Goal: Information Seeking & Learning: Learn about a topic

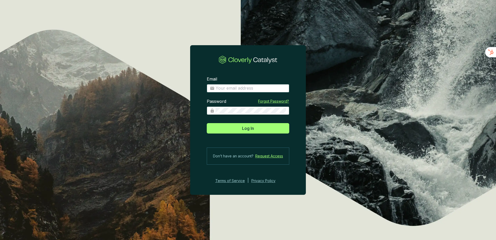
type input "[EMAIL_ADDRESS][DOMAIN_NAME]"
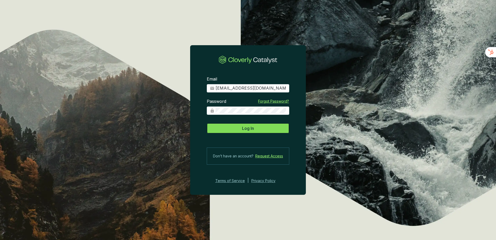
click at [243, 126] on span "Log In" at bounding box center [248, 128] width 12 height 6
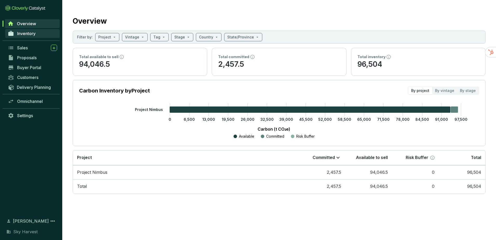
click at [28, 33] on span "Inventory" at bounding box center [26, 33] width 18 height 5
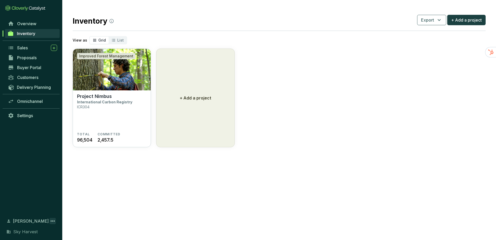
click at [52, 221] on icon at bounding box center [53, 221] width 6 height 6
click at [37, 151] on div "Overview Inventory Sales Proposals Buyer Portal Customers Delivery Planning Omn…" at bounding box center [31, 115] width 62 height 192
click at [103, 101] on p "International Carbon Registry" at bounding box center [104, 102] width 55 height 4
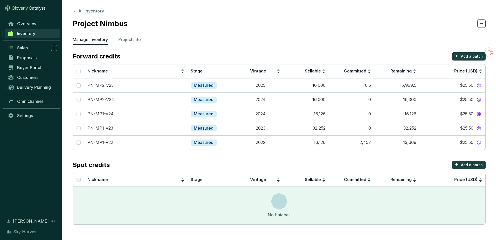
click at [420, 51] on section "All Inventory Project Nimbus Manage Inventory Project Info Forward credits + Ad…" at bounding box center [279, 117] width 434 height 235
click at [215, 18] on section "All Inventory Project Nimbus Manage Inventory Project Info Forward credits + Ad…" at bounding box center [279, 117] width 434 height 235
